Goal: Information Seeking & Learning: Learn about a topic

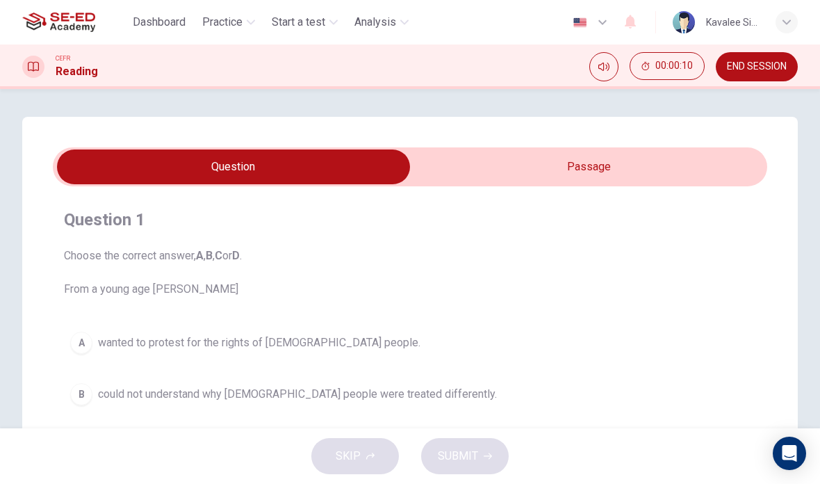
click at [596, 83] on div "CEFR Reading 00:00:10 END SESSION" at bounding box center [410, 66] width 820 height 44
click at [596, 58] on button "Mute" at bounding box center [603, 66] width 29 height 29
click at [598, 76] on button "Unmute" at bounding box center [603, 66] width 29 height 29
click at [685, 156] on input "checkbox" at bounding box center [233, 166] width 1071 height 35
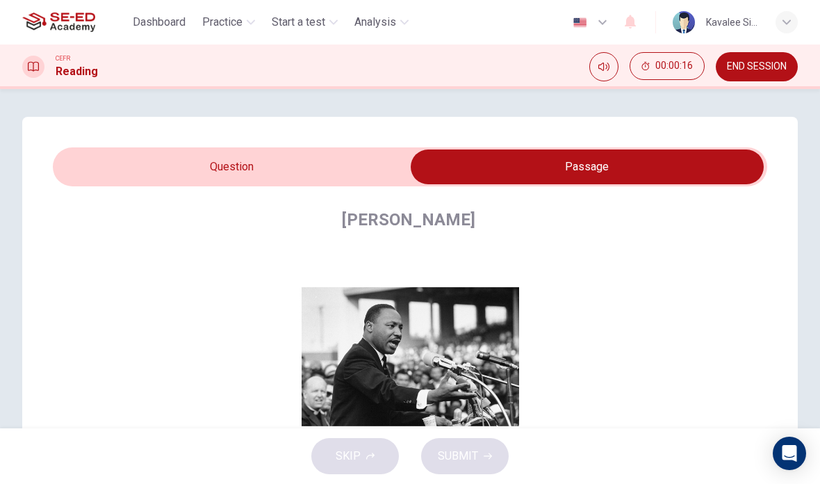
click at [347, 174] on input "checkbox" at bounding box center [586, 166] width 1071 height 35
checkbox input "false"
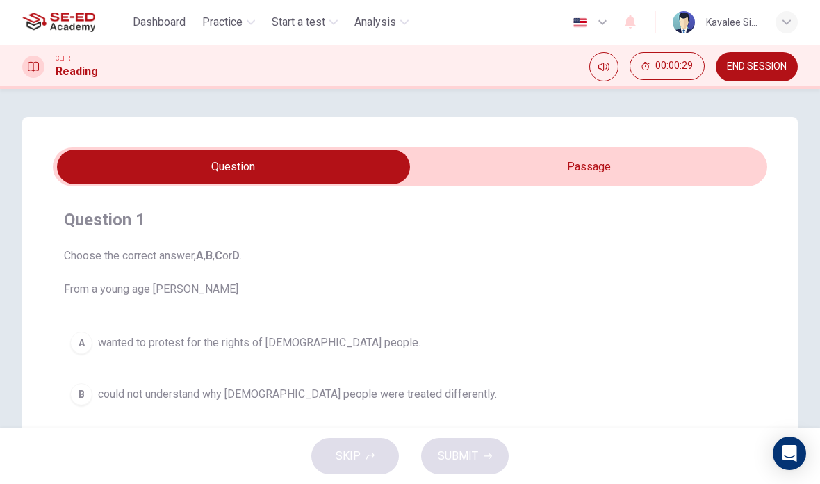
click at [234, 30] on span "Practice" at bounding box center [222, 22] width 40 height 17
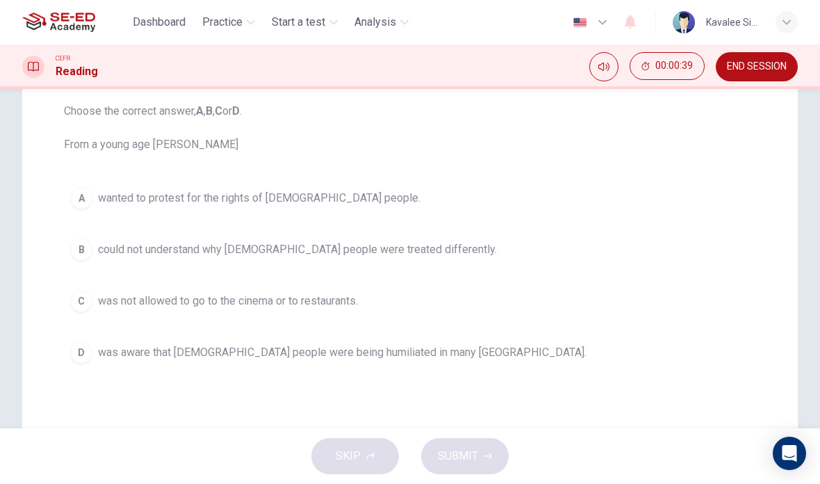
scroll to position [147, 0]
click at [287, 190] on span "wanted to protest for the rights of [DEMOGRAPHIC_DATA] people." at bounding box center [259, 196] width 322 height 17
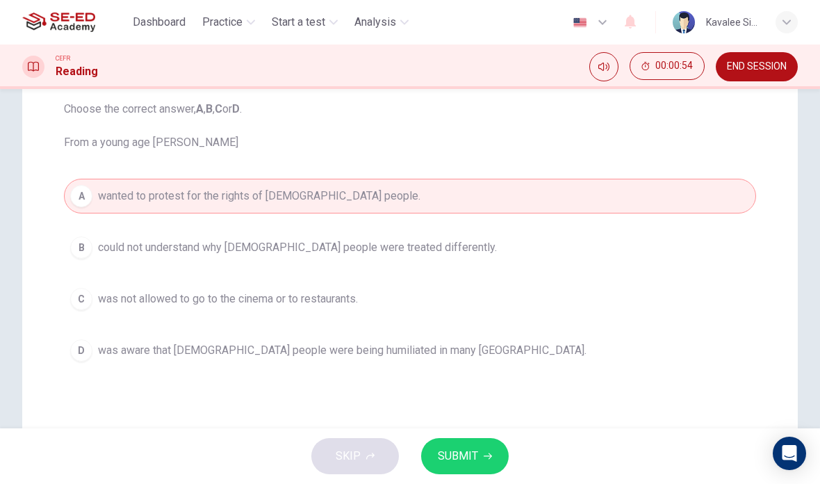
click at [472, 455] on span "SUBMIT" at bounding box center [458, 455] width 40 height 19
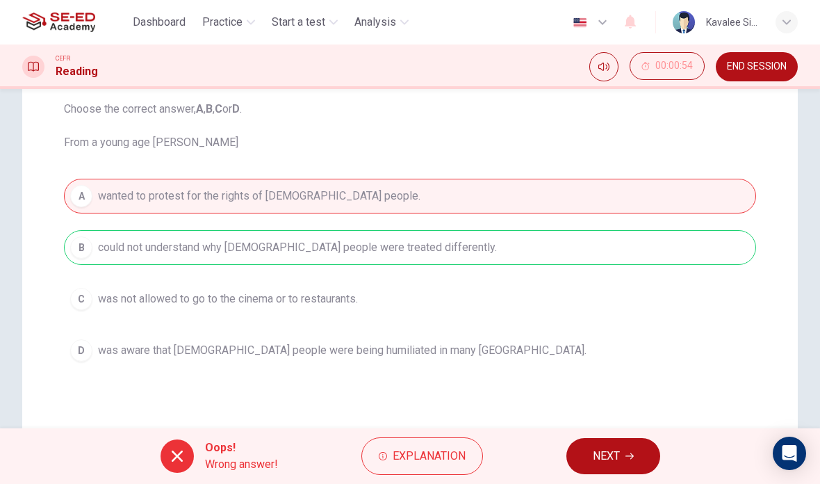
click at [654, 245] on div "A wanted to protest for the rights of [DEMOGRAPHIC_DATA] people. B could not un…" at bounding box center [410, 273] width 692 height 189
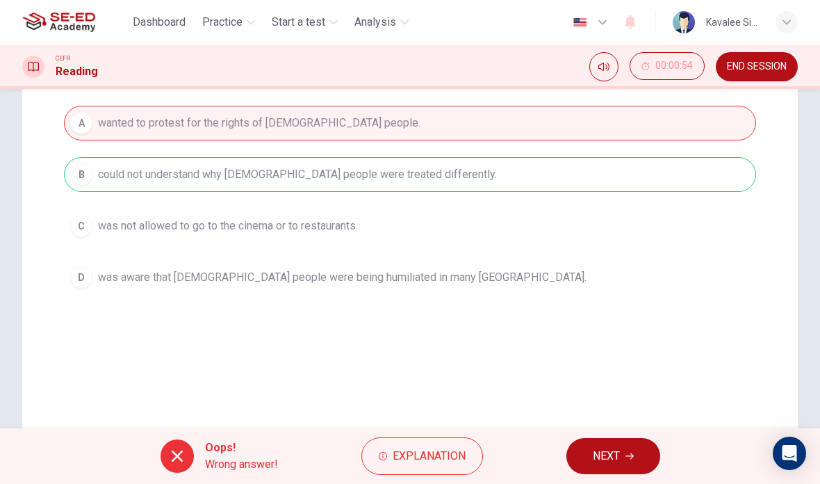
scroll to position [224, 0]
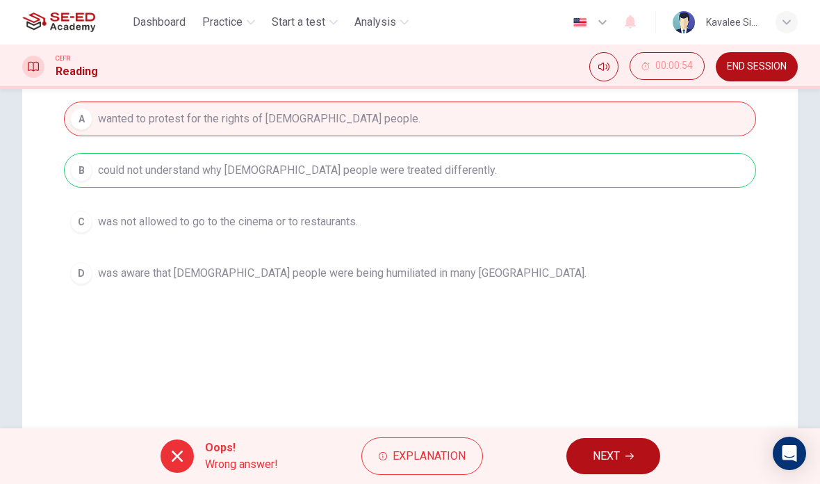
click at [607, 459] on span "NEXT" at bounding box center [606, 455] width 27 height 19
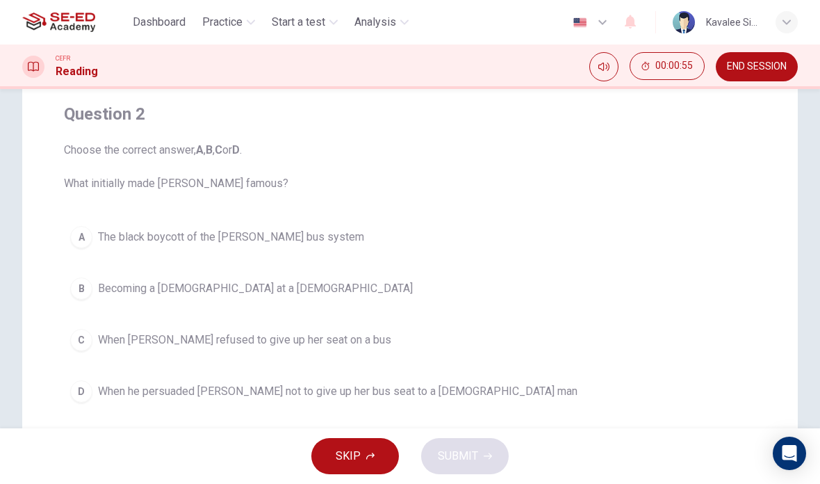
scroll to position [105, 0]
click at [612, 64] on button "Mute" at bounding box center [603, 66] width 29 height 29
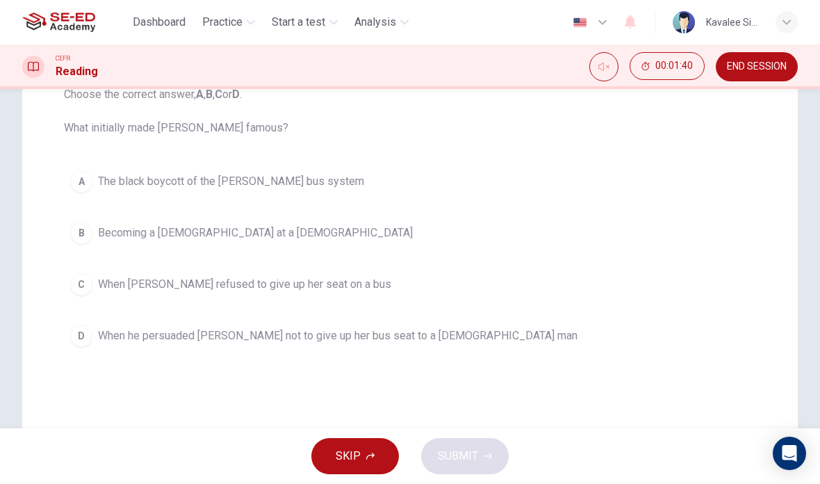
scroll to position [166, 0]
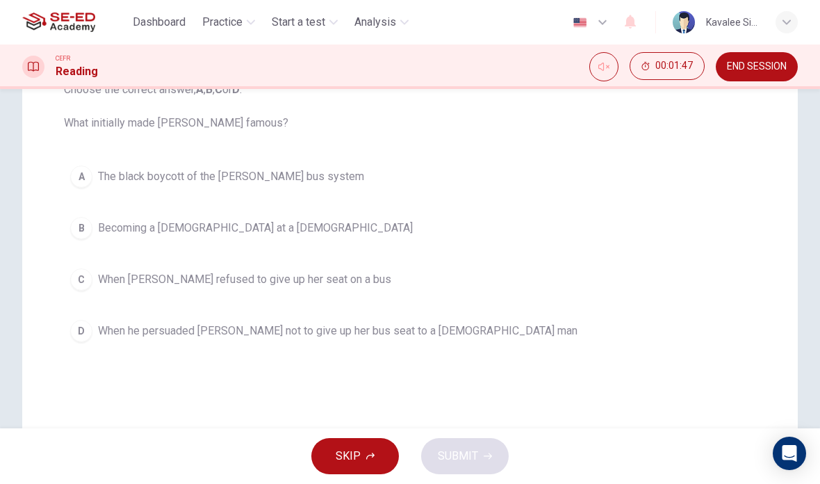
click at [749, 69] on span "END SESSION" at bounding box center [757, 66] width 60 height 11
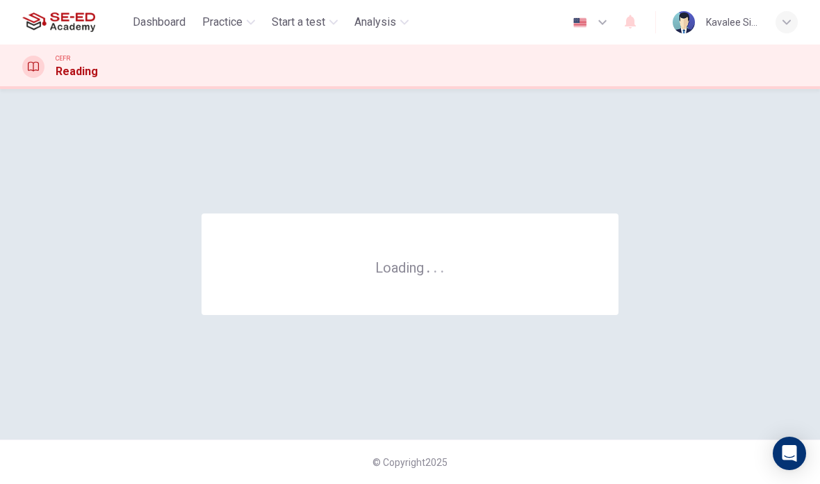
scroll to position [0, 0]
